Goal: Transaction & Acquisition: Subscribe to service/newsletter

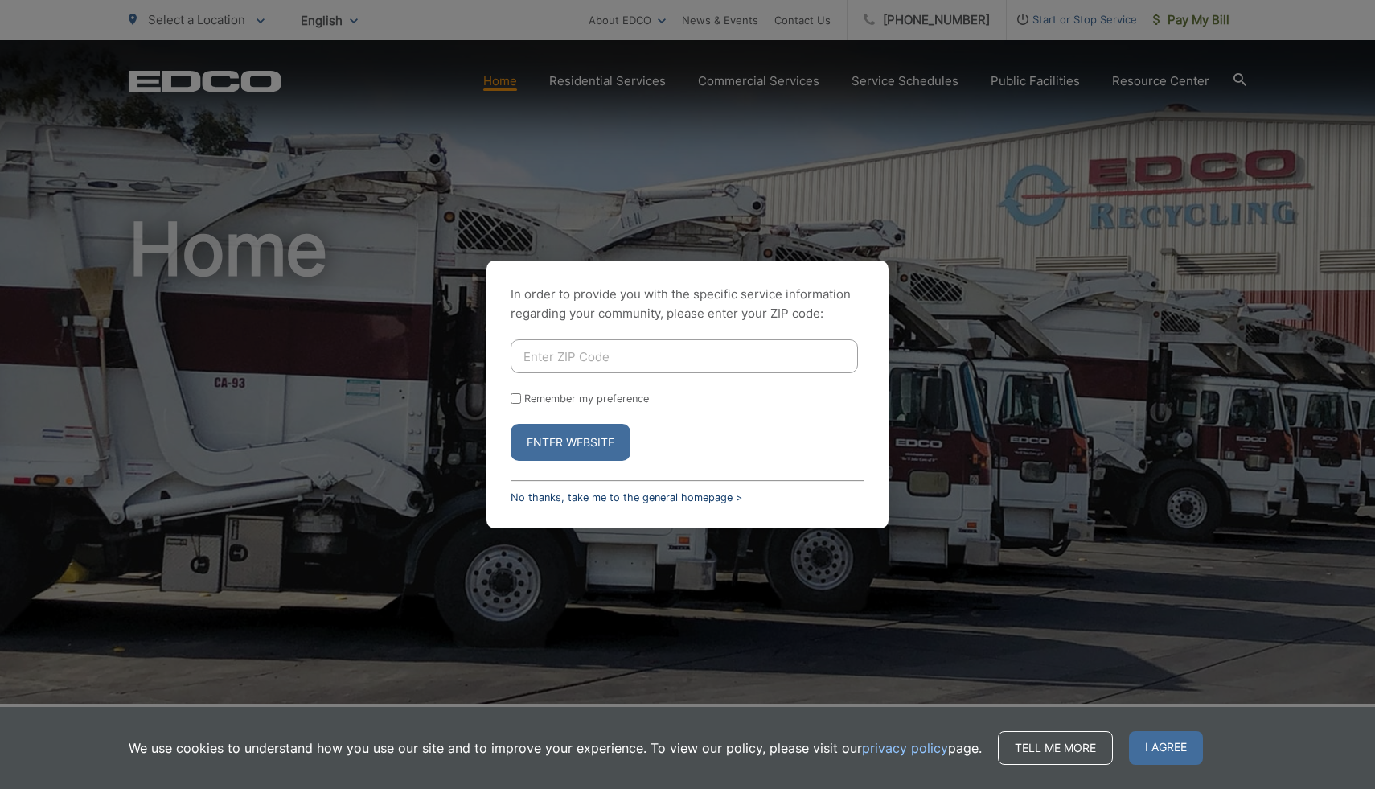
click at [565, 499] on link "No thanks, take me to the general homepage >" at bounding box center [627, 497] width 232 height 12
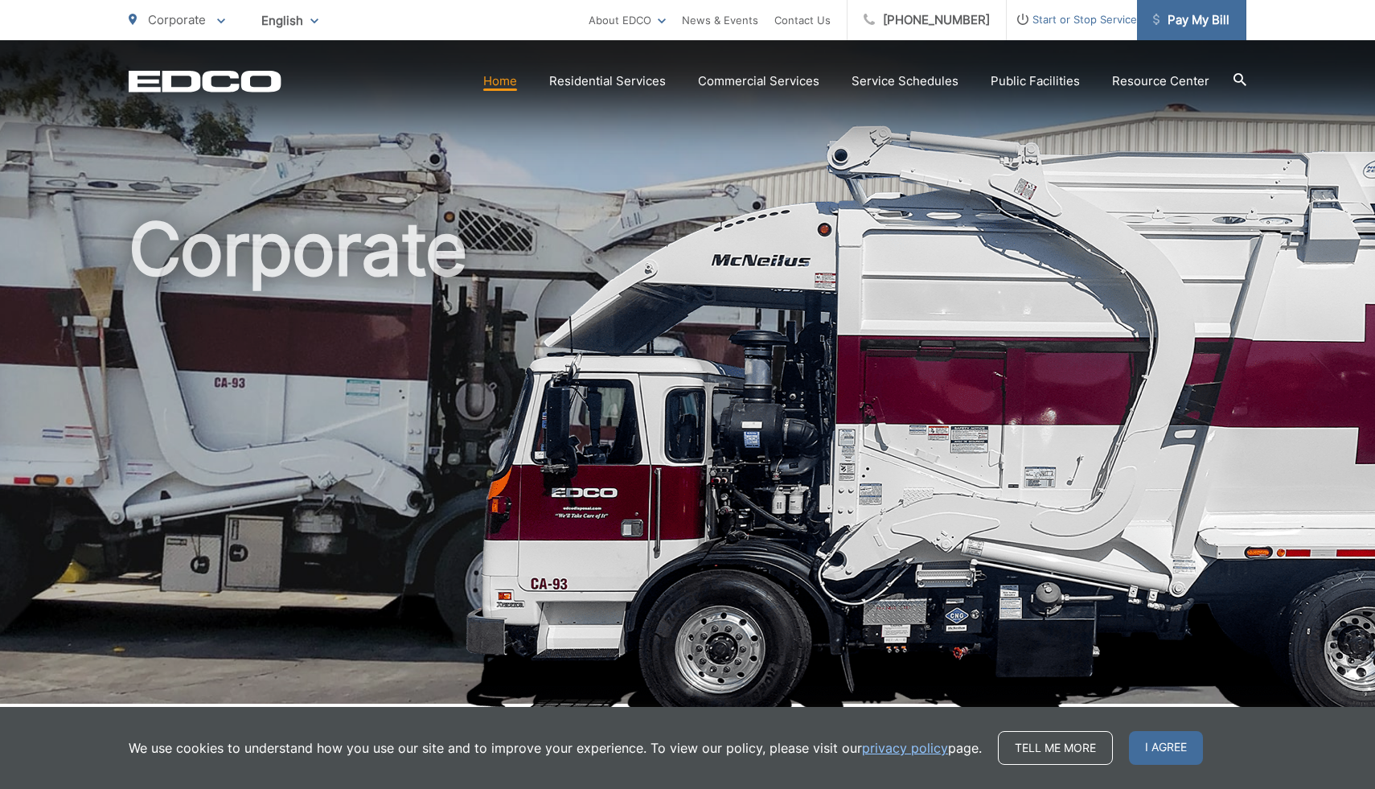
click at [1177, 23] on span "Pay My Bill" at bounding box center [1191, 19] width 76 height 19
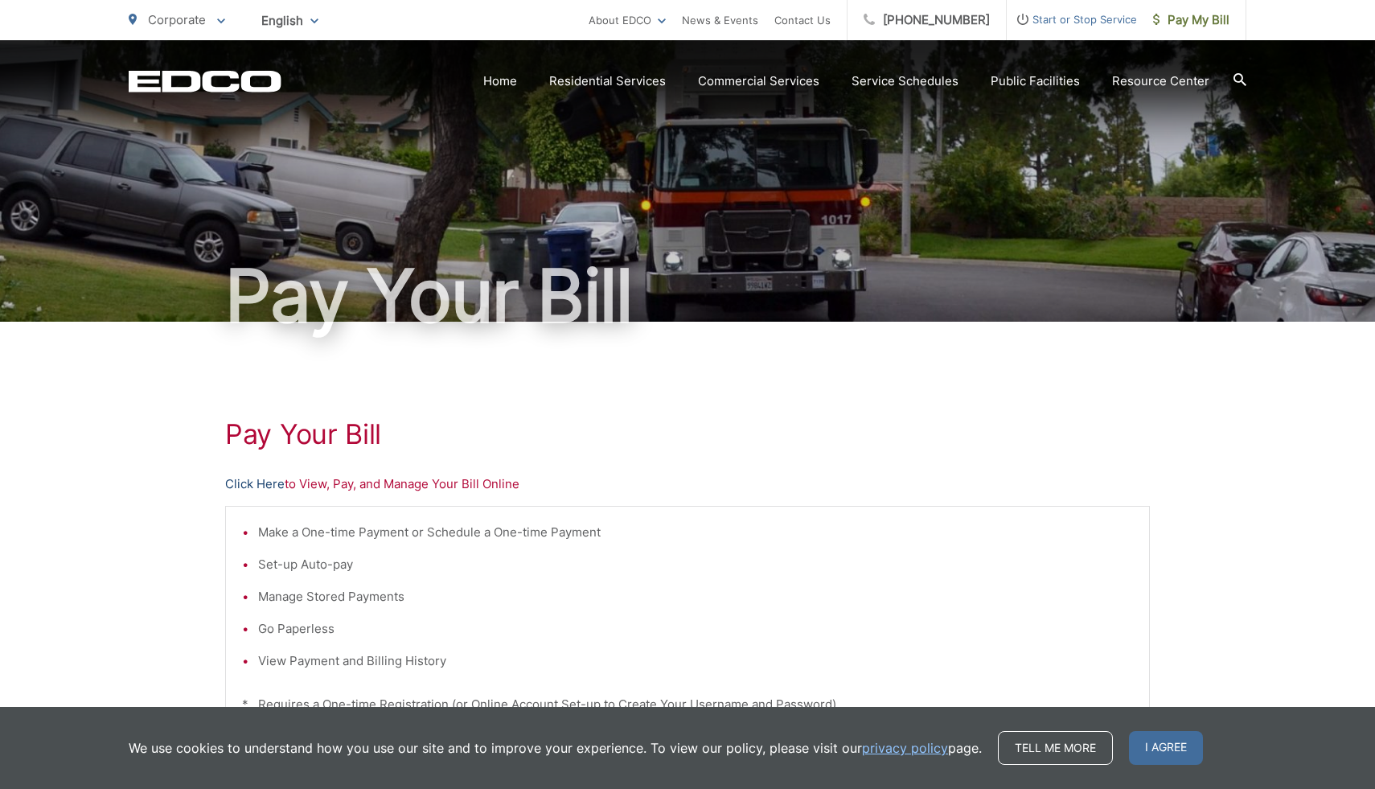
click at [263, 481] on link "Click Here" at bounding box center [255, 484] width 60 height 19
click at [1190, 29] on span "Pay My Bill" at bounding box center [1191, 19] width 76 height 19
click at [866, 627] on li "Go Paperless" at bounding box center [695, 628] width 875 height 19
